Goal: Find specific page/section: Find specific page/section

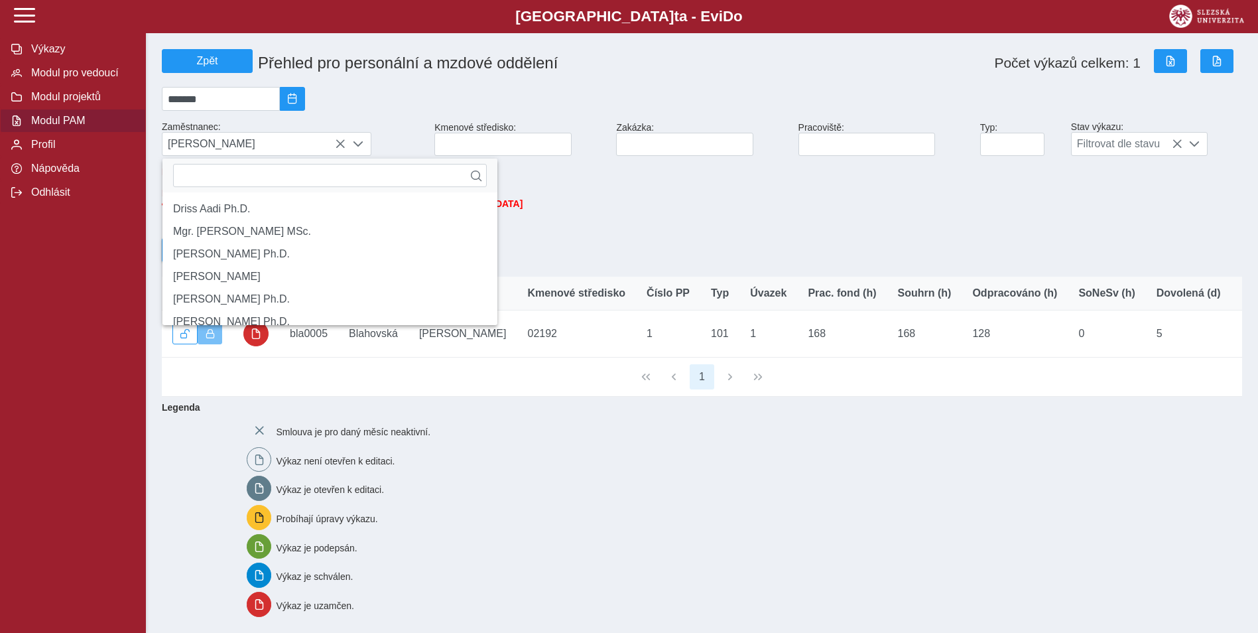
scroll to position [9, 59]
click at [340, 144] on icon at bounding box center [340, 144] width 11 height 11
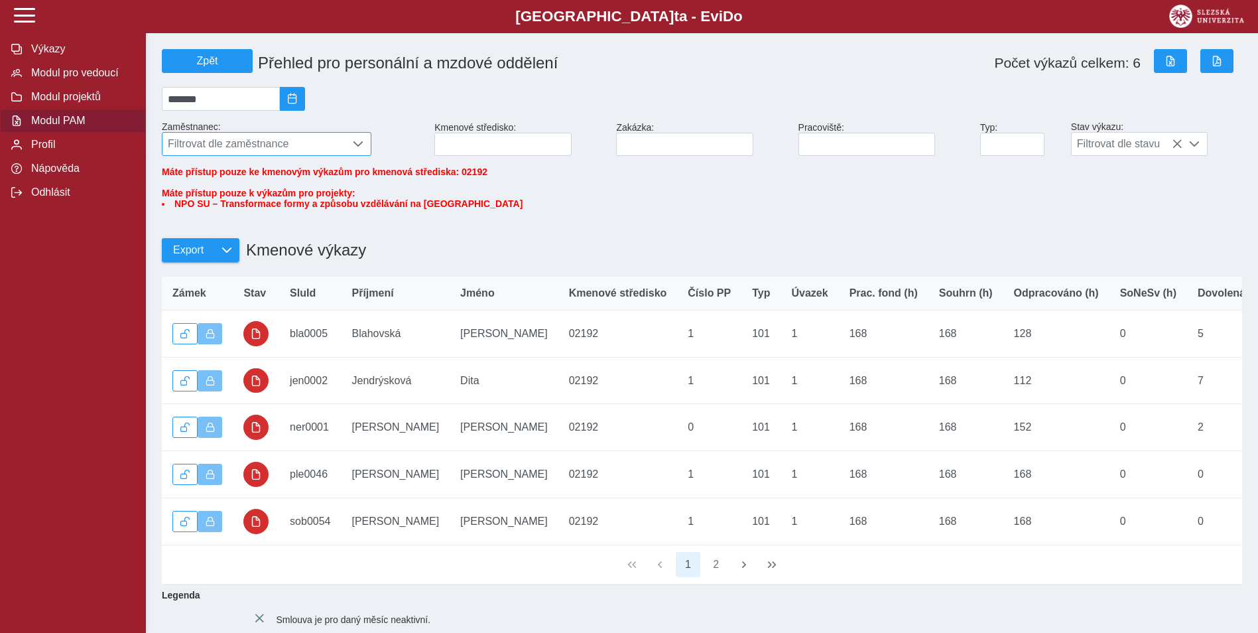
click at [306, 151] on span "Filtrovat dle zaměstnance" at bounding box center [254, 144] width 183 height 23
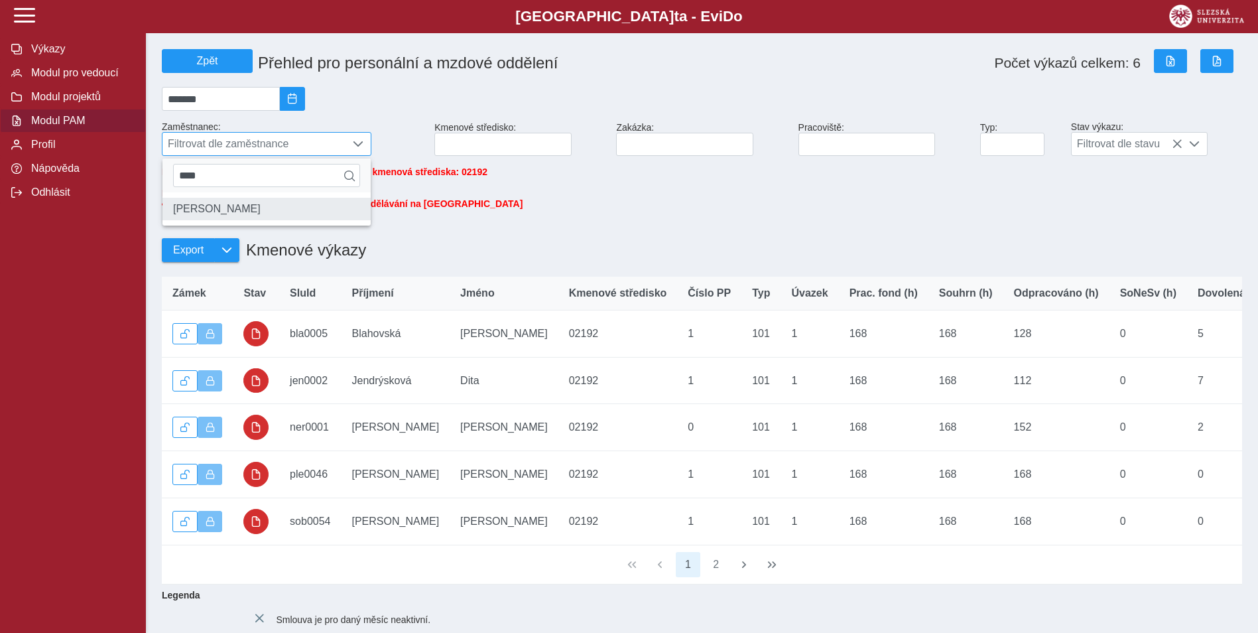
type input "****"
click at [293, 220] on li "[PERSON_NAME]" at bounding box center [267, 209] width 208 height 23
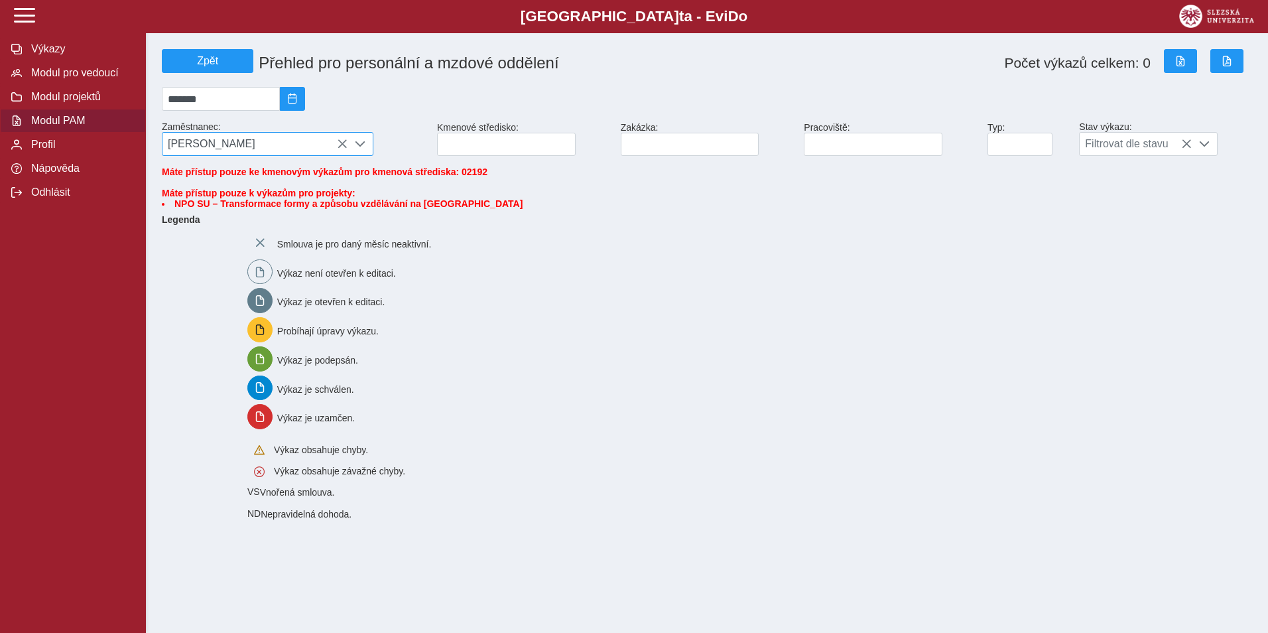
click at [340, 147] on icon at bounding box center [342, 144] width 11 height 11
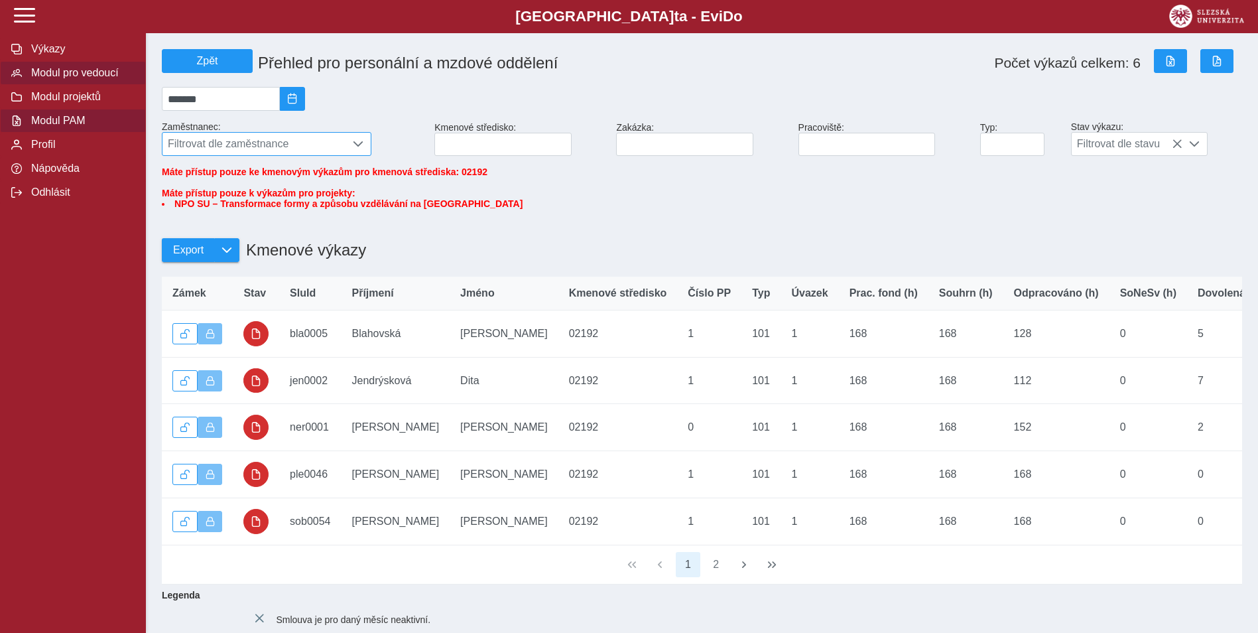
click at [86, 77] on span "Modul pro vedoucí" at bounding box center [80, 73] width 107 height 12
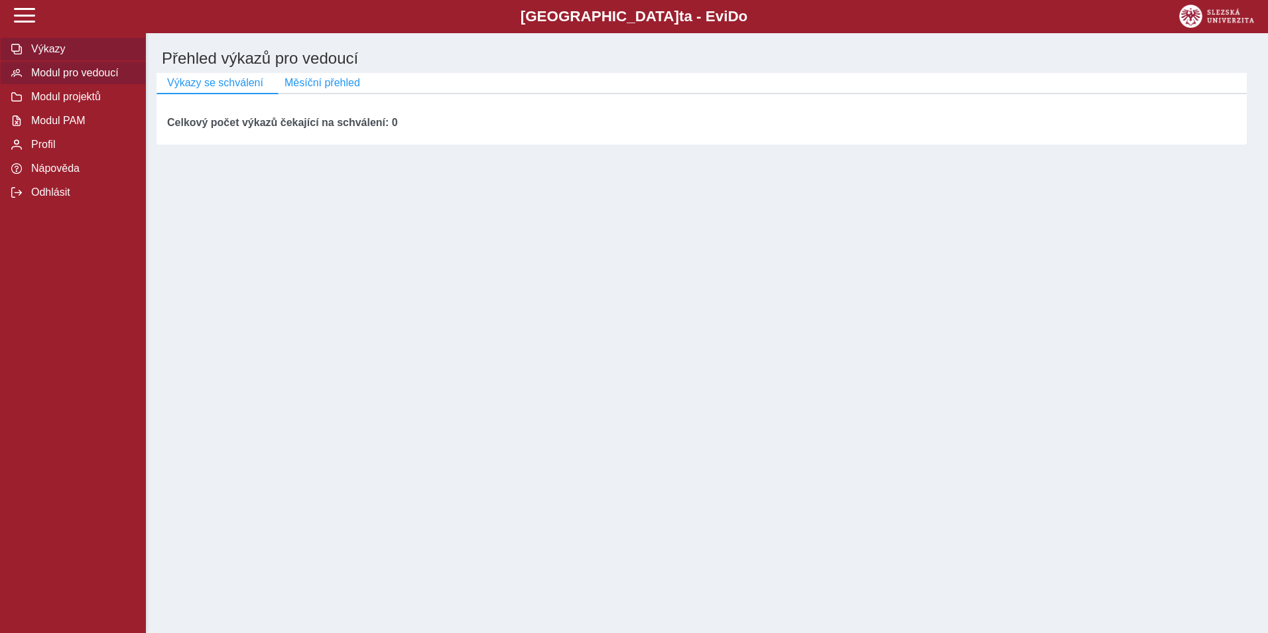
click at [60, 52] on span "Výkazy" at bounding box center [80, 49] width 107 height 12
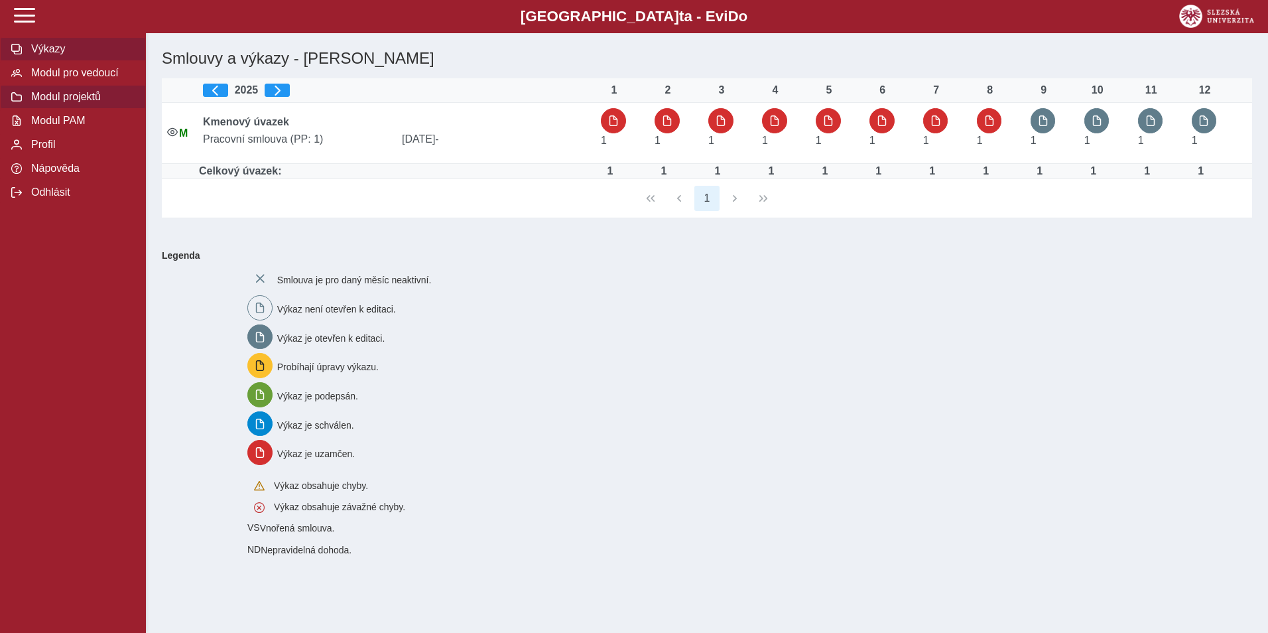
click at [58, 99] on span "Modul projektů" at bounding box center [80, 97] width 107 height 12
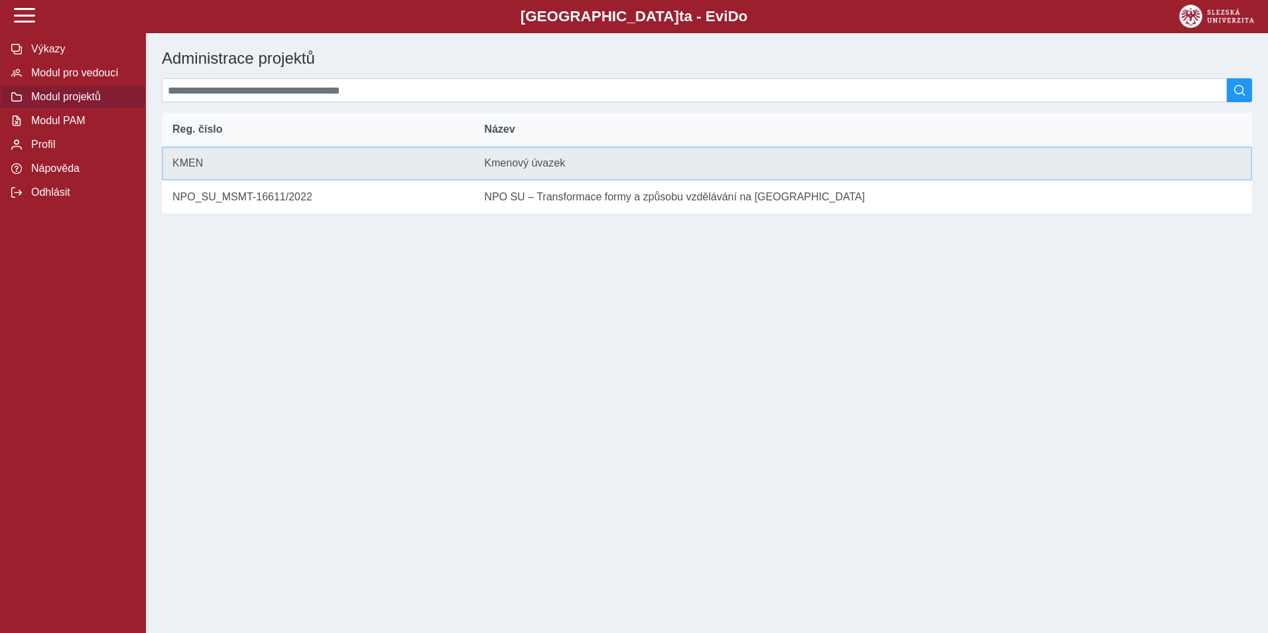
click at [265, 180] on td "Reg. číslo KMEN" at bounding box center [318, 164] width 312 height 34
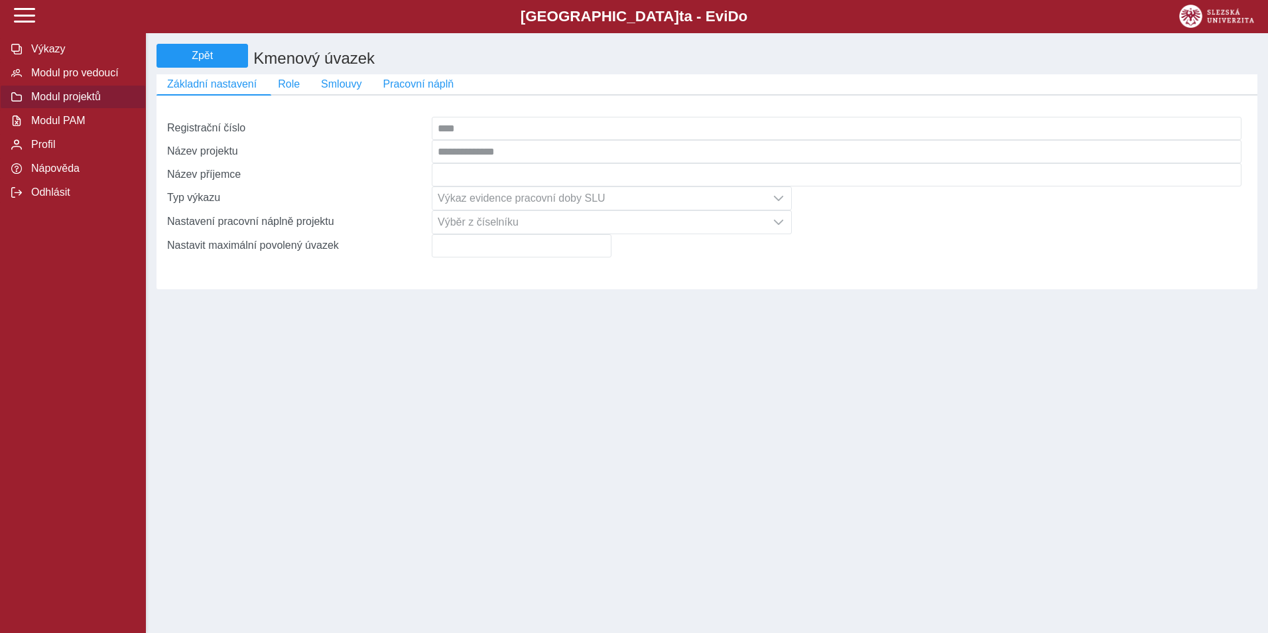
click at [328, 90] on span "Smlouvy" at bounding box center [341, 84] width 40 height 12
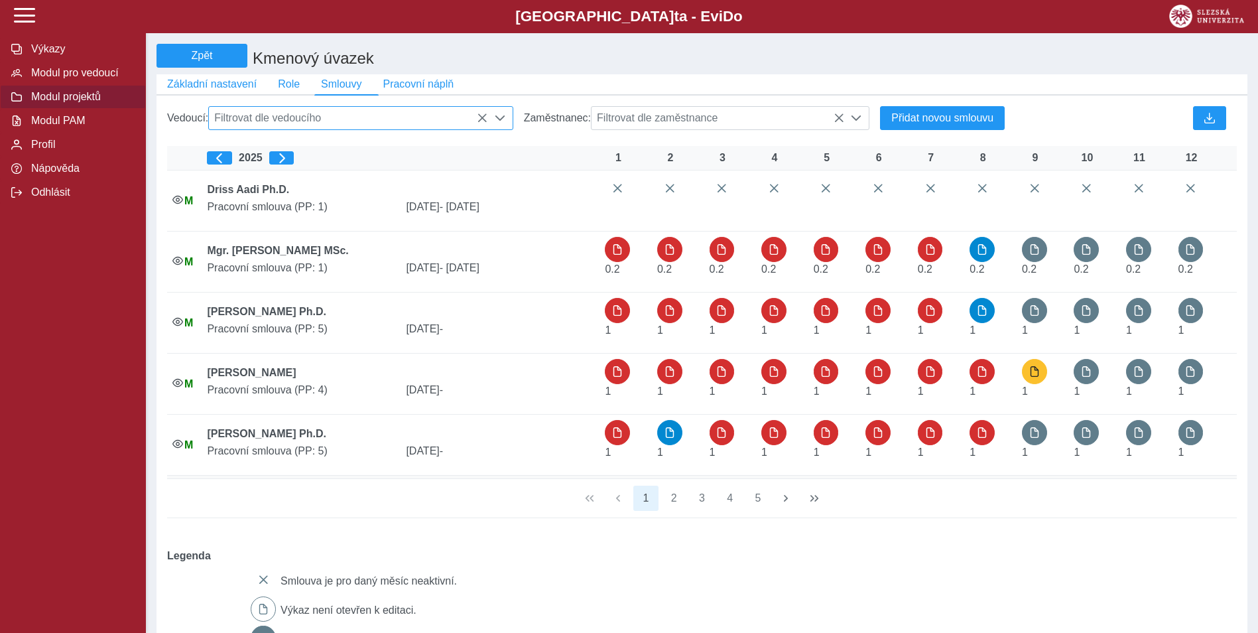
click at [366, 119] on span "Filtrovat dle vedoucího" at bounding box center [348, 118] width 279 height 23
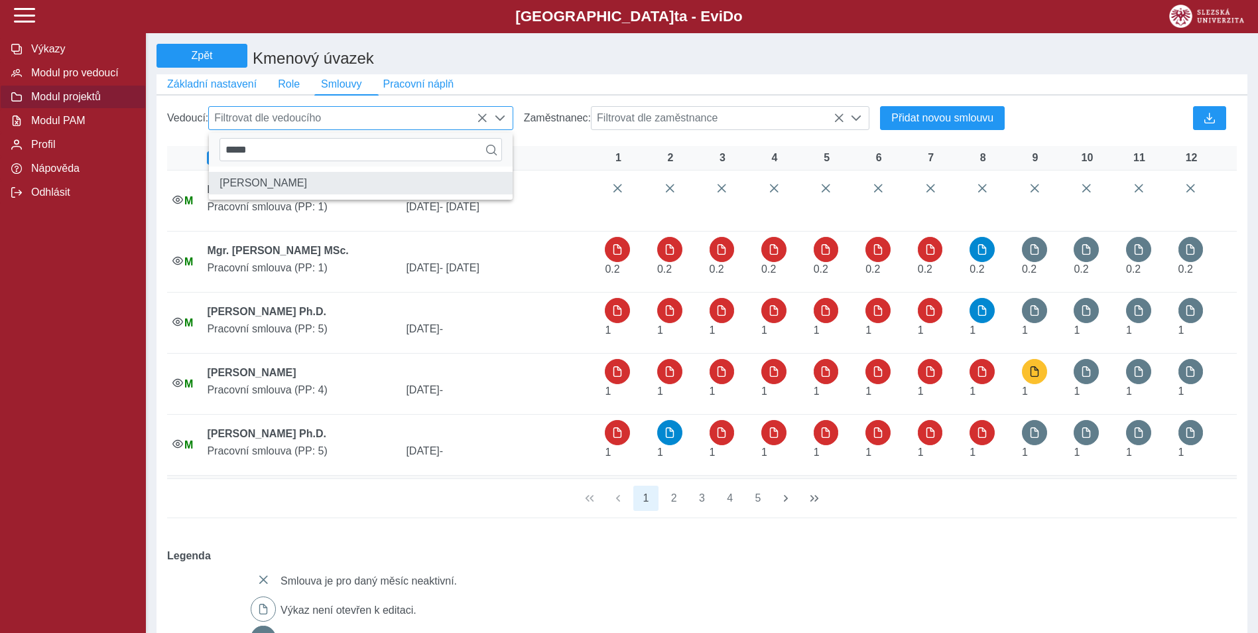
type input "*****"
click at [344, 194] on li "[PERSON_NAME]" at bounding box center [360, 183] width 303 height 23
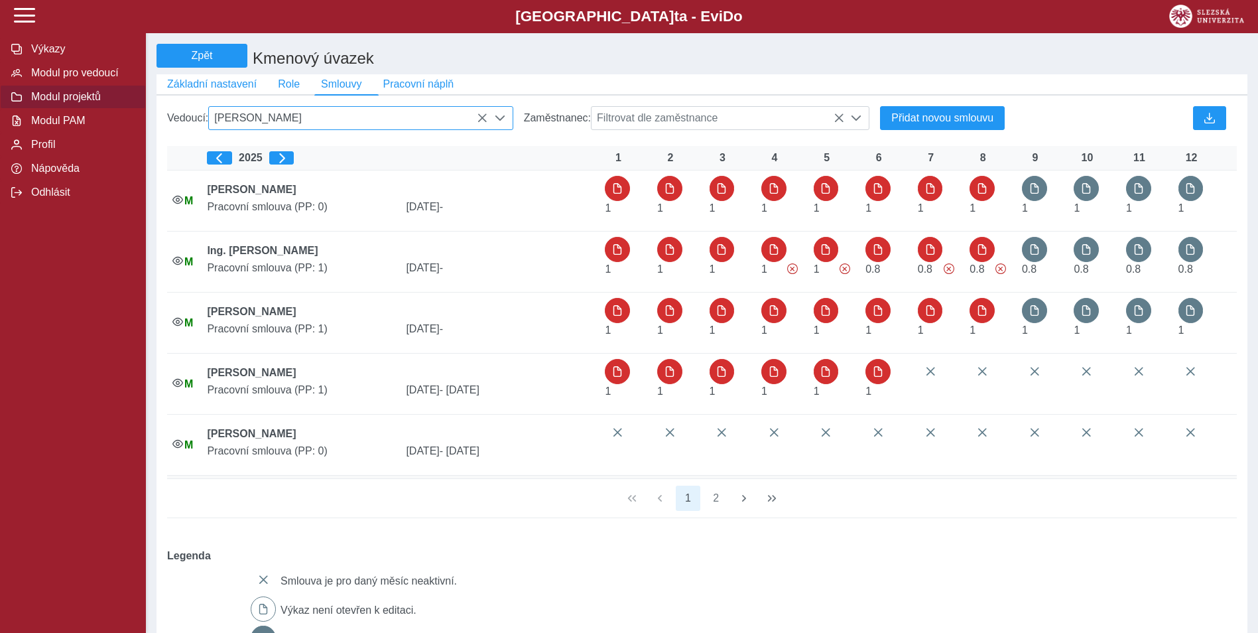
drag, startPoint x: 484, startPoint y: 126, endPoint x: 635, endPoint y: 120, distance: 151.3
click at [484, 123] on icon at bounding box center [482, 118] width 11 height 11
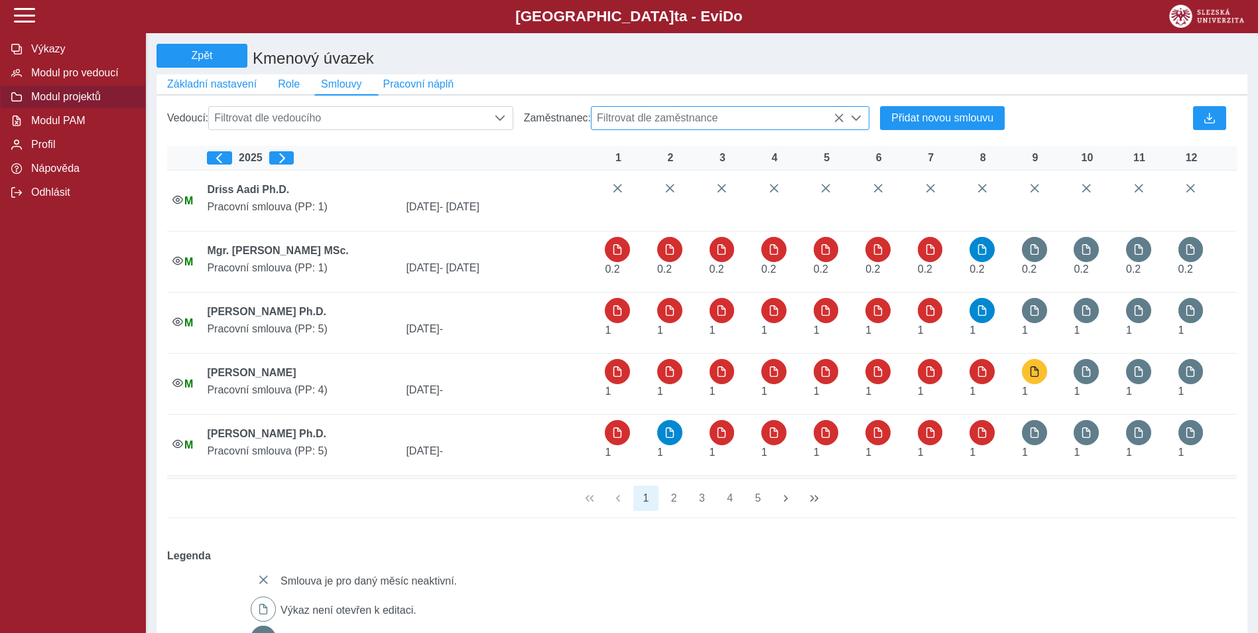
click at [634, 120] on span "Filtrovat dle zaměstnance" at bounding box center [718, 118] width 253 height 23
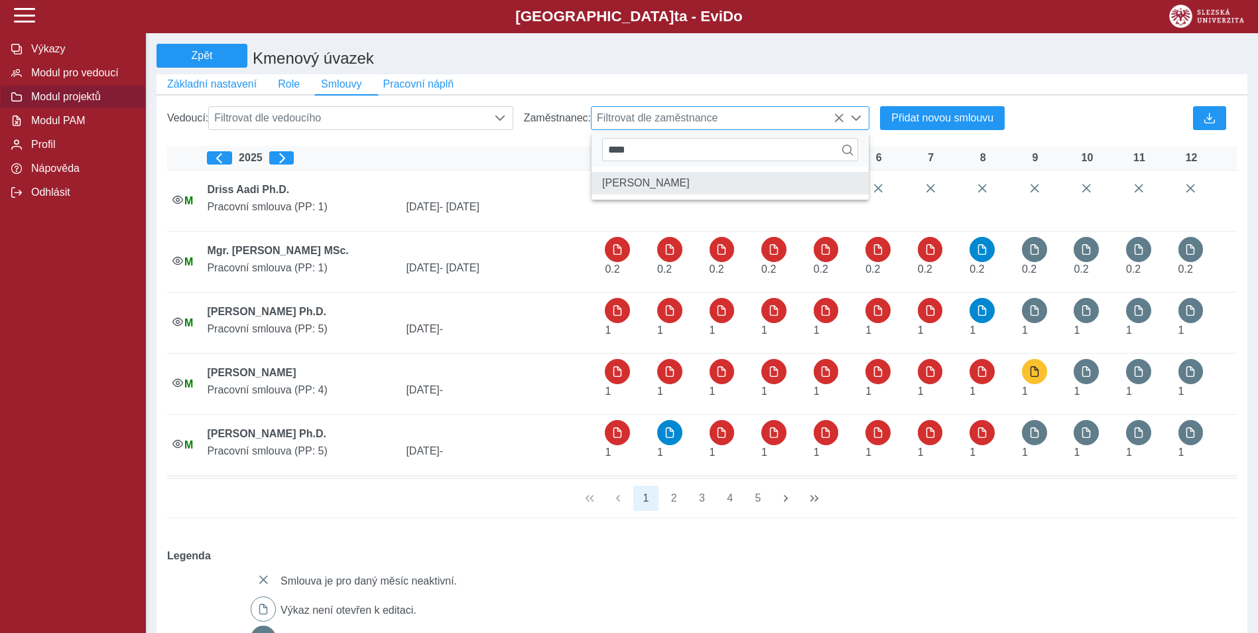
type input "****"
click at [613, 194] on li "[PERSON_NAME]" at bounding box center [730, 183] width 277 height 23
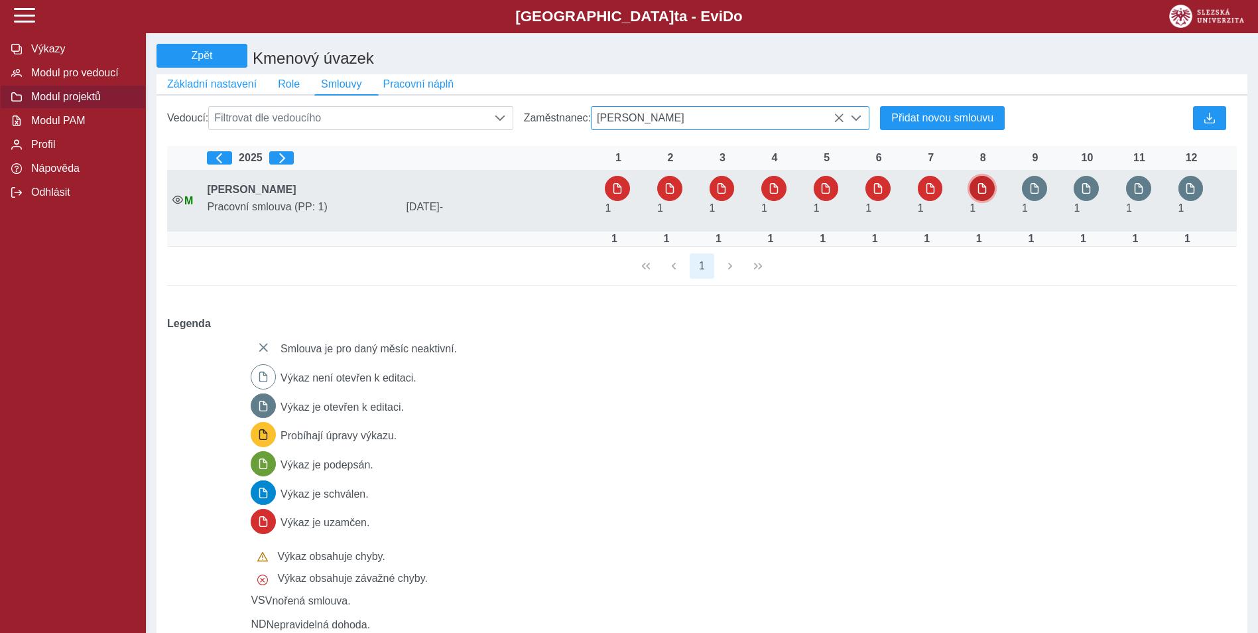
click at [980, 194] on span "button" at bounding box center [982, 188] width 11 height 11
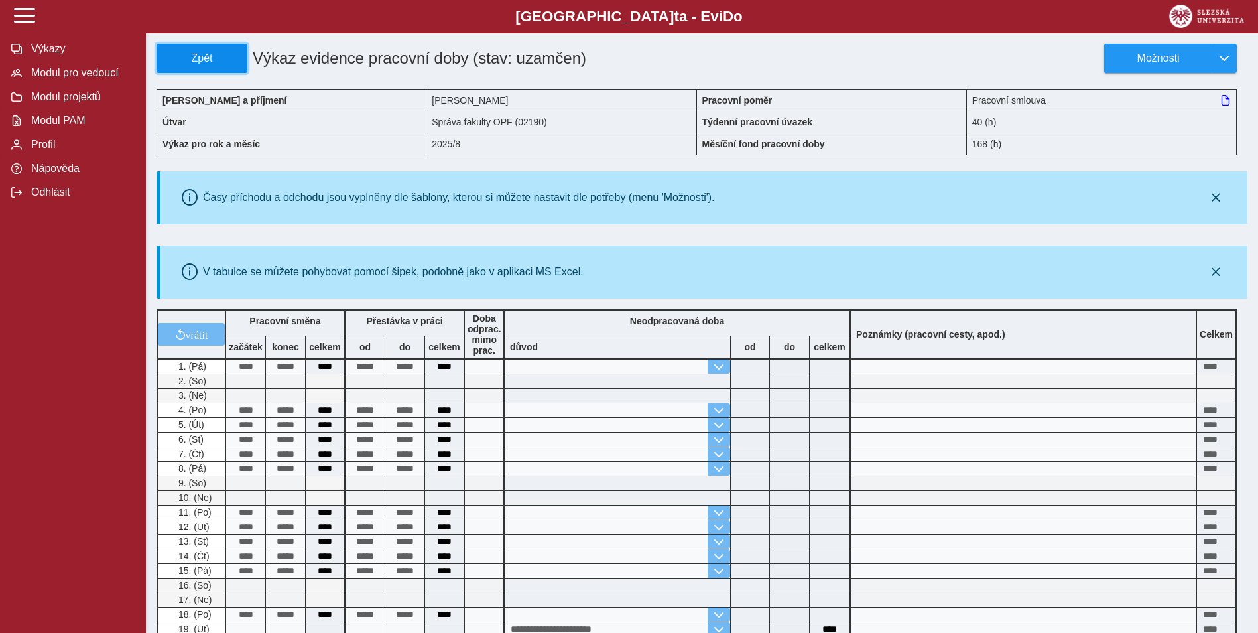
click at [232, 46] on button "Zpět" at bounding box center [202, 58] width 91 height 29
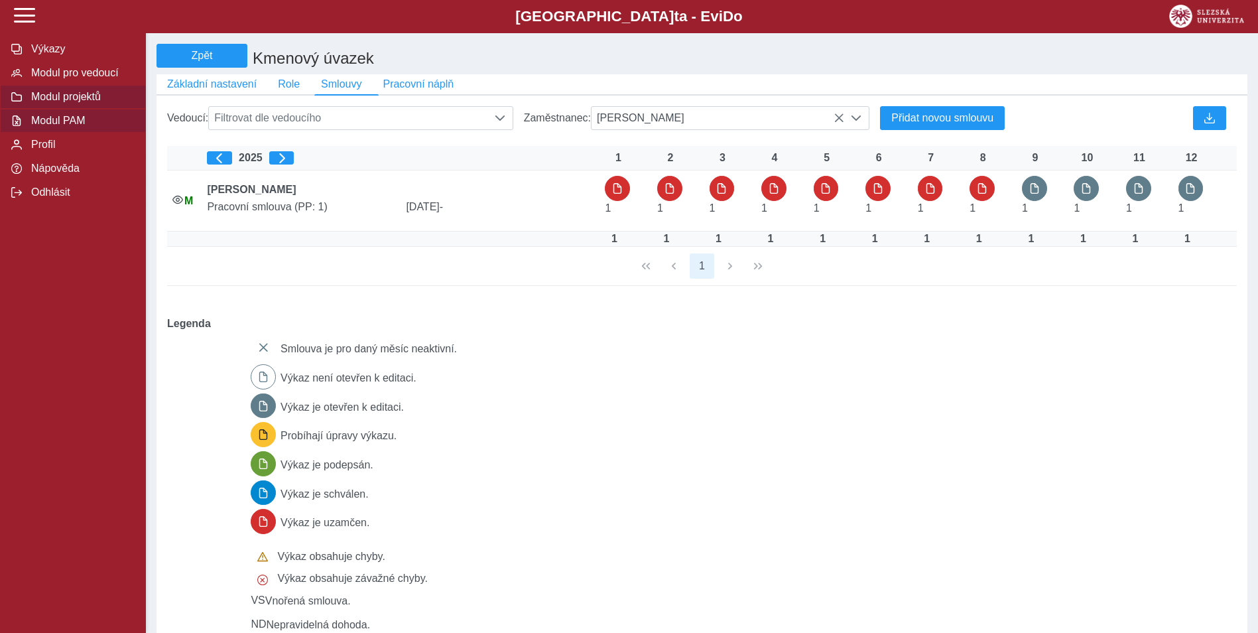
click at [58, 127] on span "Modul PAM" at bounding box center [80, 121] width 107 height 12
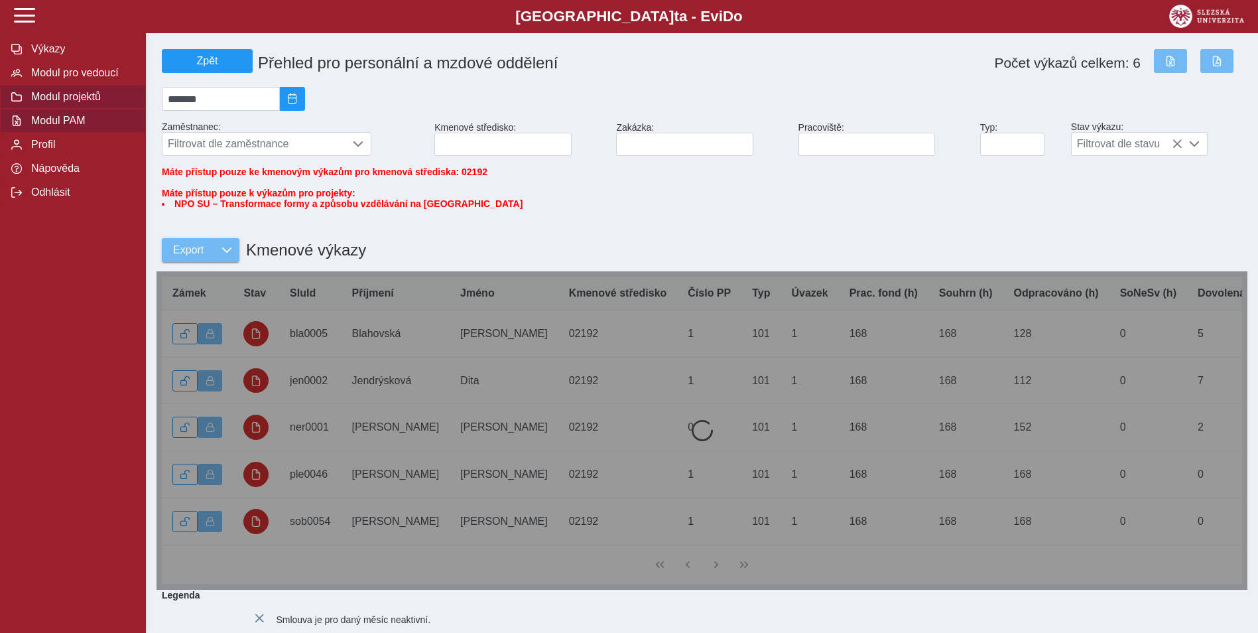
click at [60, 103] on span "Modul projektů" at bounding box center [80, 97] width 107 height 12
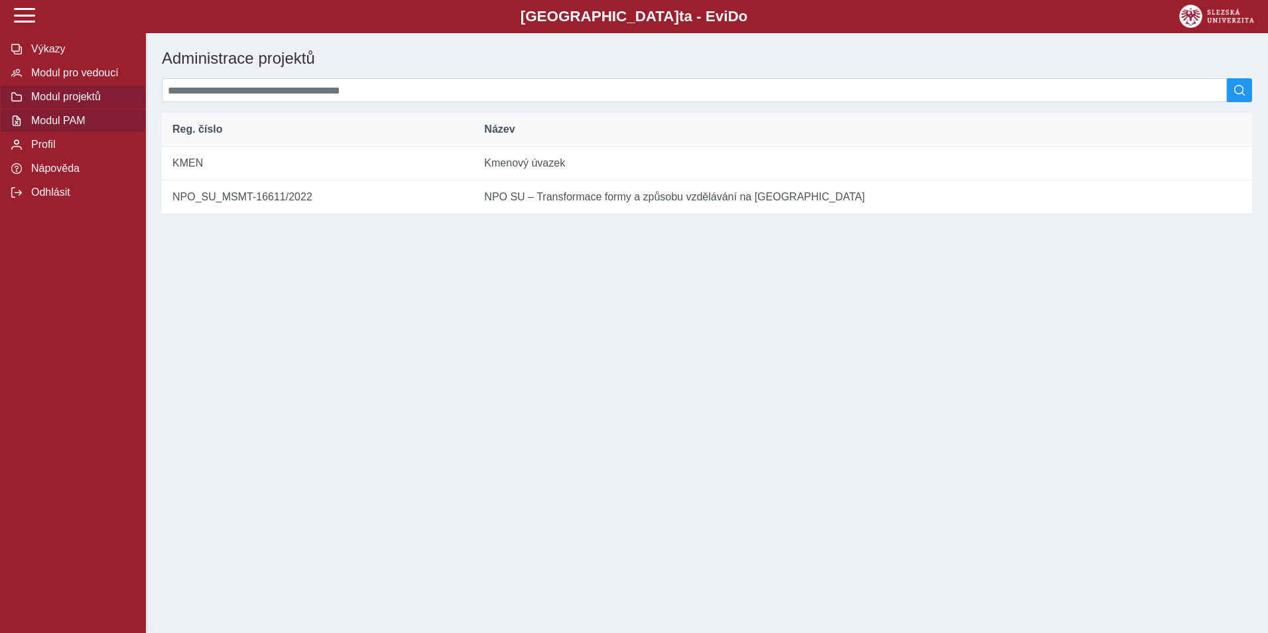
click at [59, 127] on span "Modul PAM" at bounding box center [80, 121] width 107 height 12
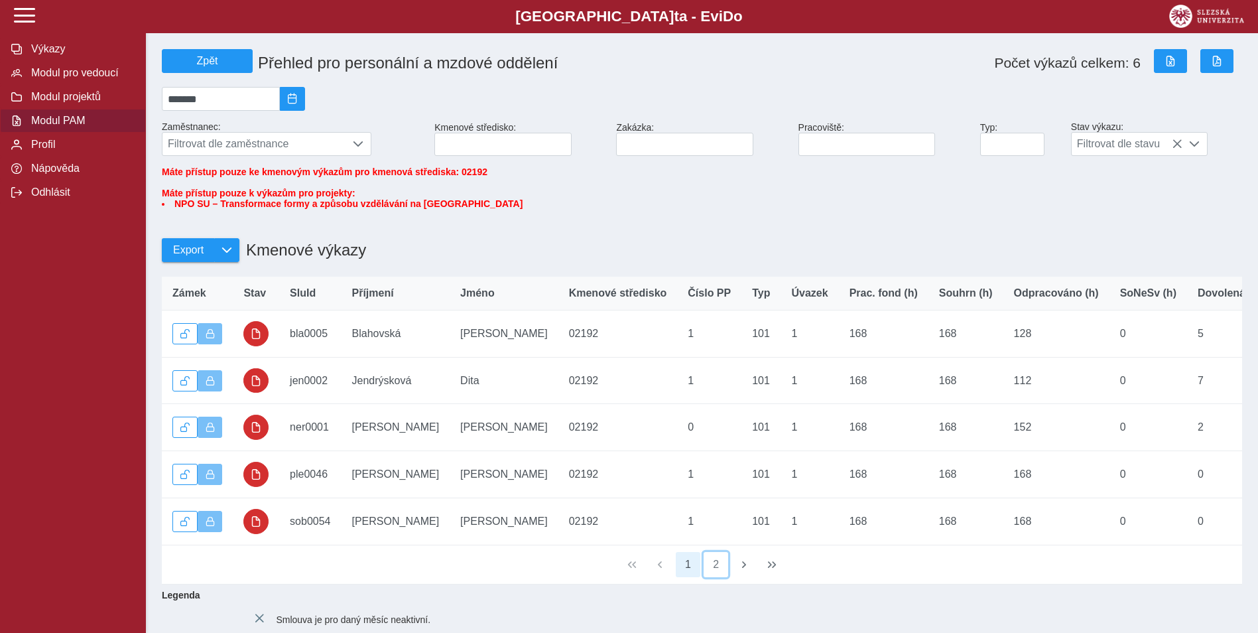
click at [721, 577] on button "2" at bounding box center [716, 564] width 25 height 25
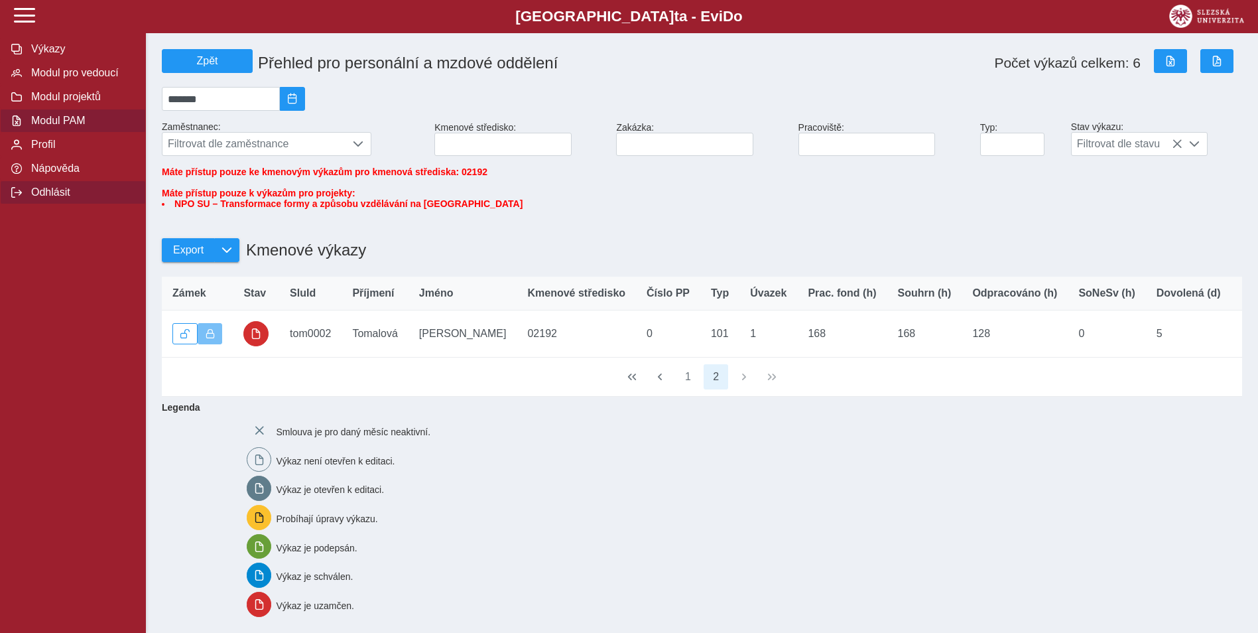
click at [54, 198] on span "Odhlásit" at bounding box center [80, 192] width 107 height 12
